Goal: Transaction & Acquisition: Book appointment/travel/reservation

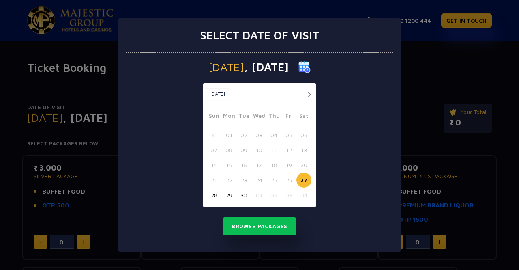
click at [305, 100] on div "[DATE] [DATE]" at bounding box center [260, 95] width 114 height 24
click at [311, 96] on button "button" at bounding box center [309, 94] width 10 height 10
click at [291, 135] on button "03" at bounding box center [289, 134] width 15 height 15
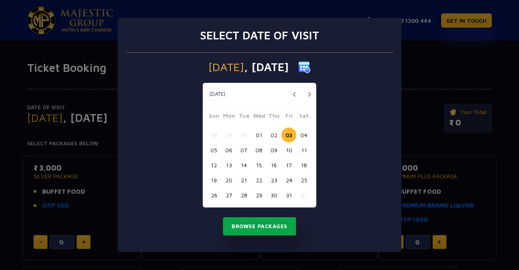
click at [257, 223] on button "Browse Packages" at bounding box center [259, 226] width 73 height 19
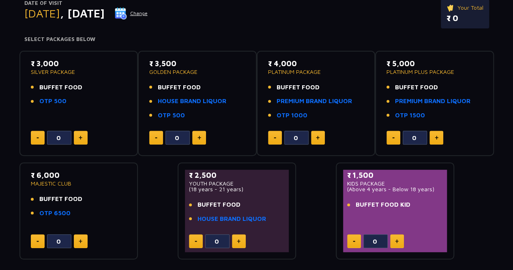
scroll to position [105, 0]
click at [257, 223] on div "₹ 2,500 YOUTH PACKAGE (18 years - 21 years) BUFFET FOOD HOUSE BRAND LIQUOR" at bounding box center [237, 198] width 96 height 58
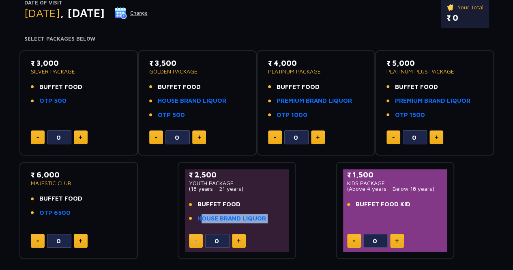
click at [257, 223] on div "₹ 2,500 YOUTH PACKAGE (18 years - 21 years) BUFFET FOOD HOUSE BRAND LIQUOR" at bounding box center [237, 198] width 96 height 58
